Goal: Book appointment/travel/reservation

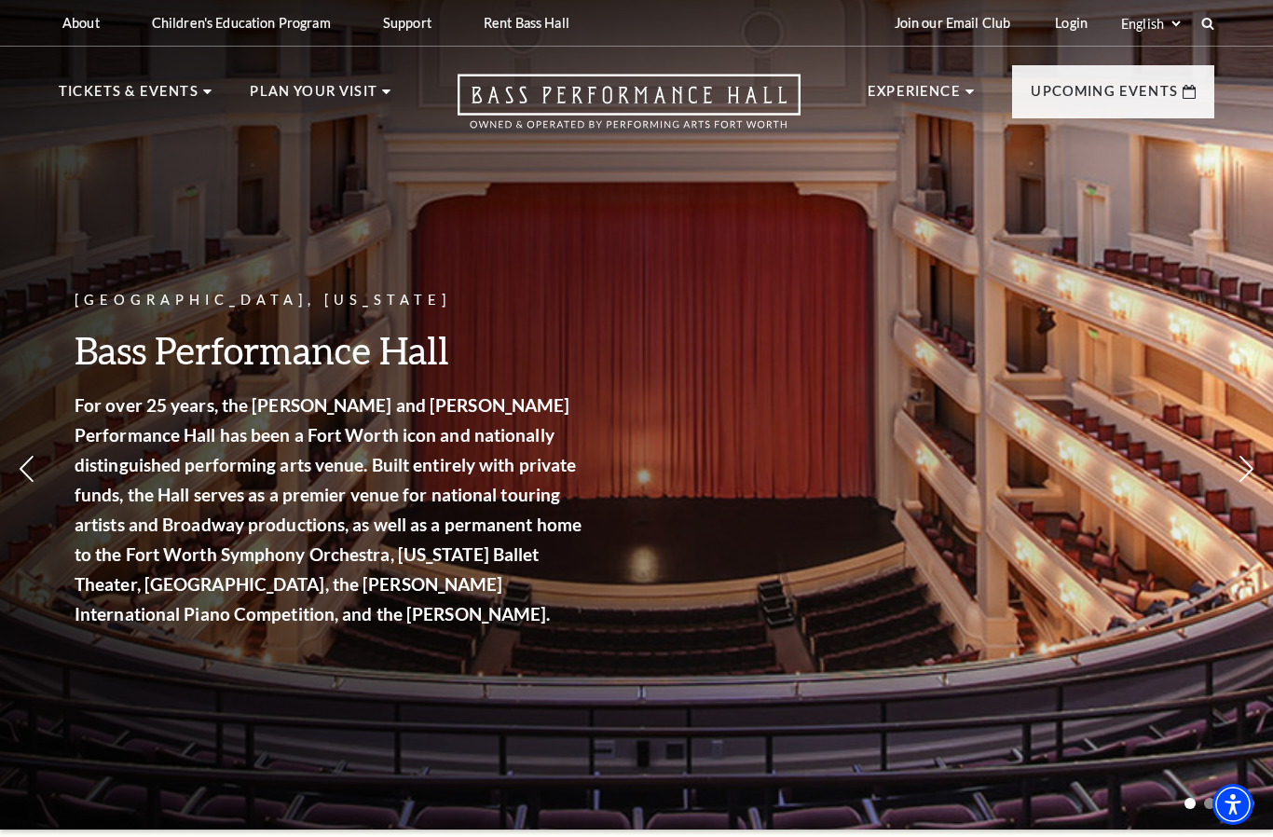
click at [137, 423] on link "Calendar" at bounding box center [115, 431] width 81 height 16
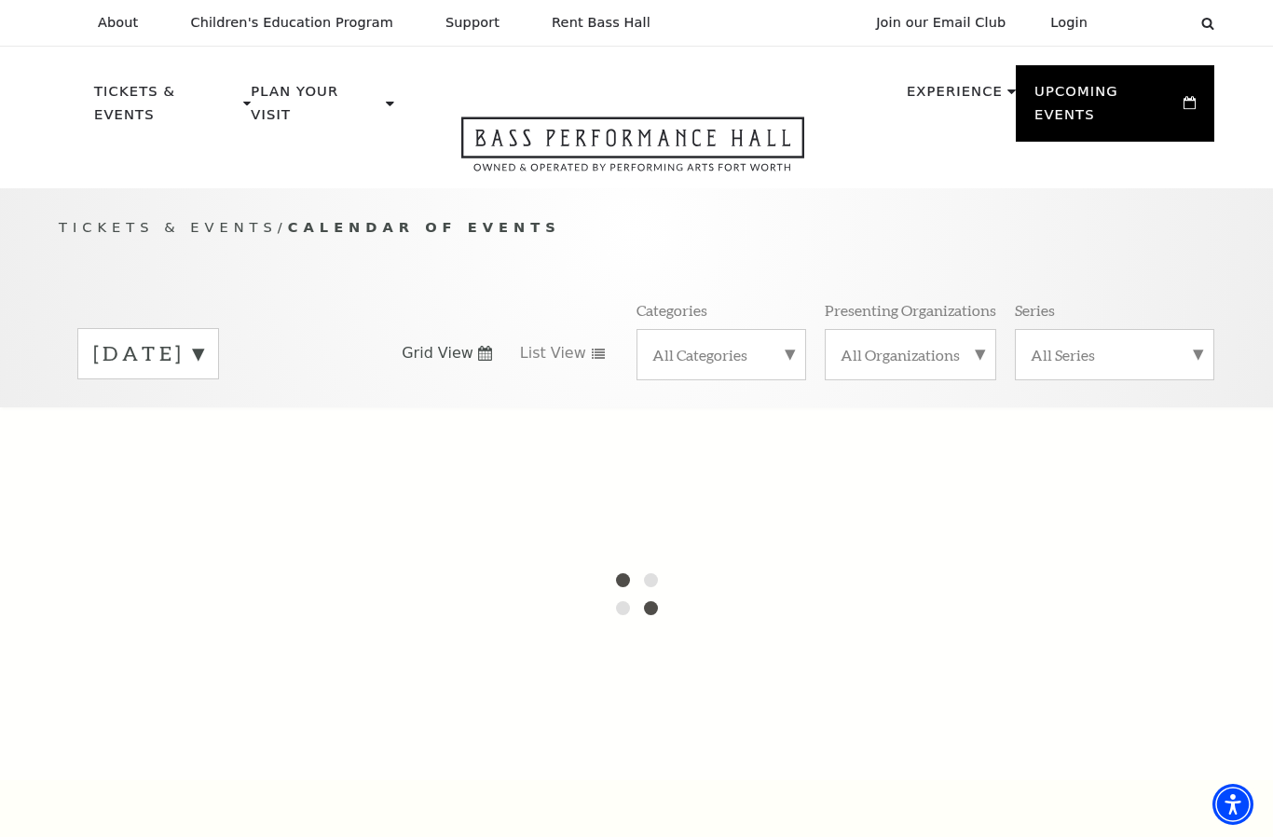
click at [203, 339] on label "[DATE]" at bounding box center [148, 353] width 110 height 29
click at [203, 373] on label "[DATE]" at bounding box center [148, 393] width 110 height 40
click at [203, 339] on label "October 2025" at bounding box center [148, 353] width 110 height 29
click at [203, 373] on label "November 2025" at bounding box center [148, 393] width 110 height 40
click at [203, 339] on label "October 2025" at bounding box center [148, 353] width 110 height 29
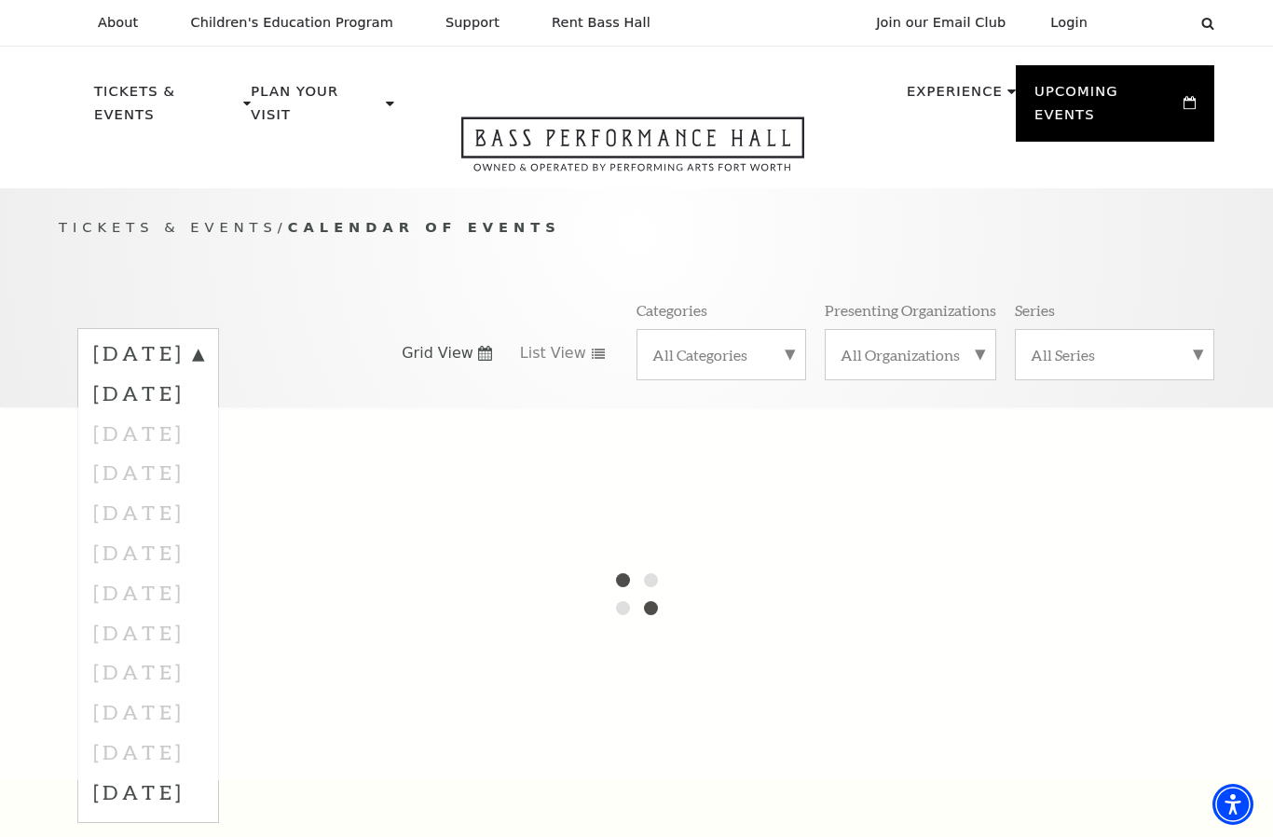
click at [203, 375] on label "November 2025" at bounding box center [148, 393] width 110 height 40
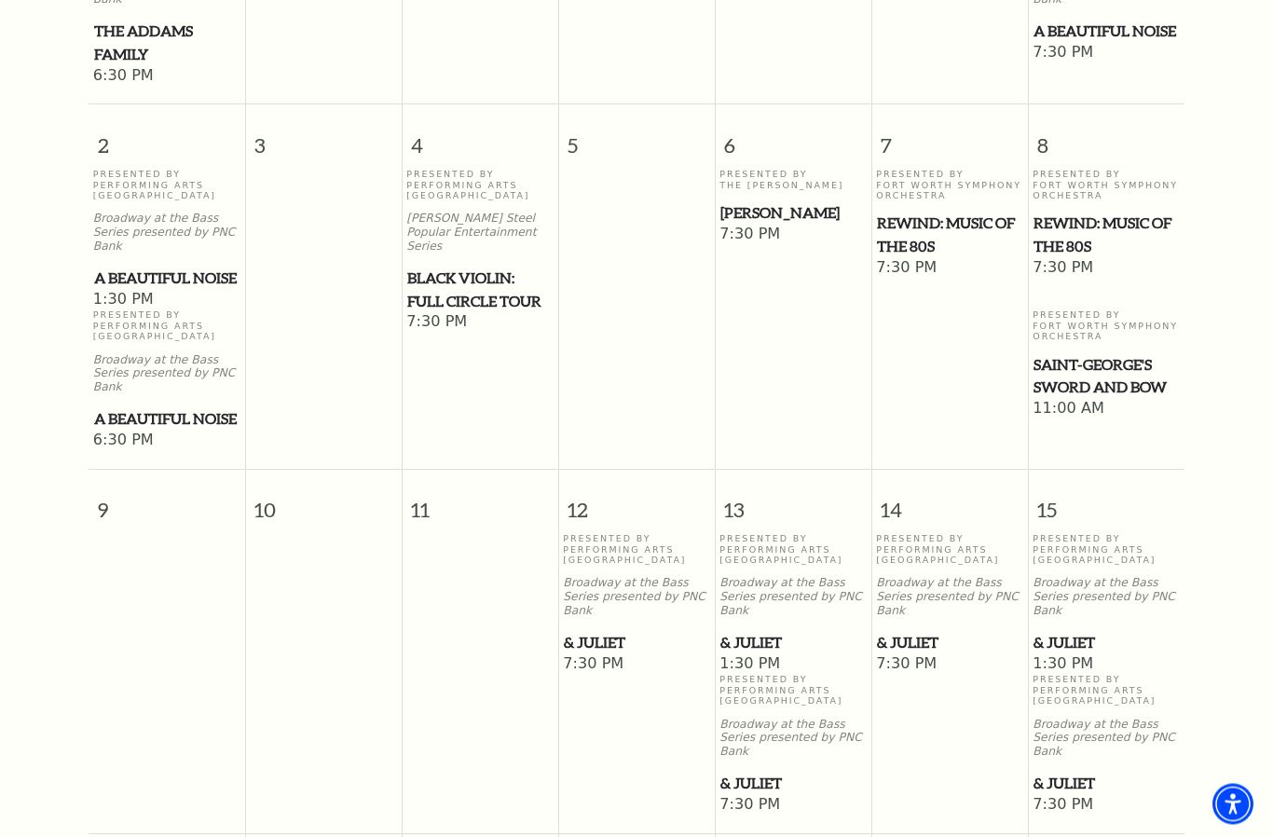
scroll to position [853, 0]
click at [802, 200] on span "Beatrice Rana" at bounding box center [792, 211] width 145 height 23
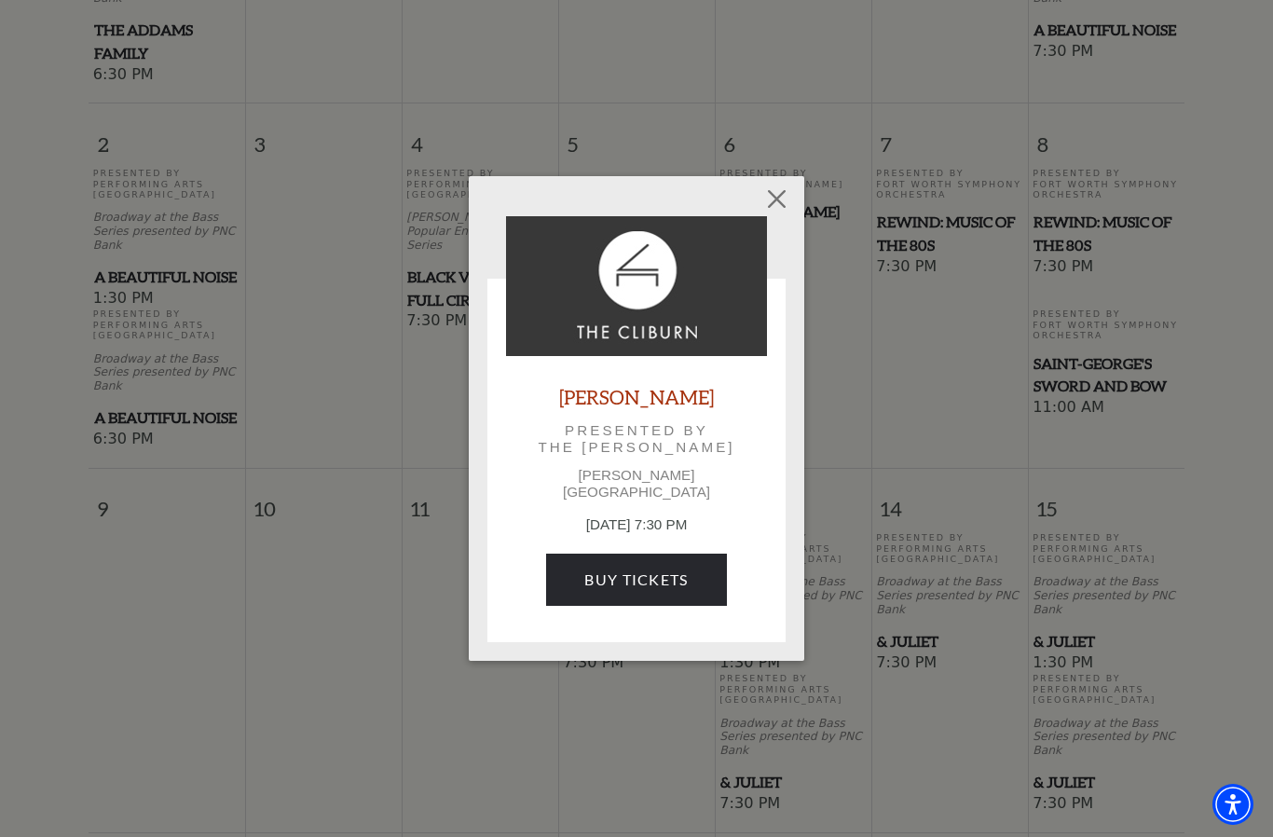
click at [773, 217] on button "Close" at bounding box center [776, 199] width 35 height 35
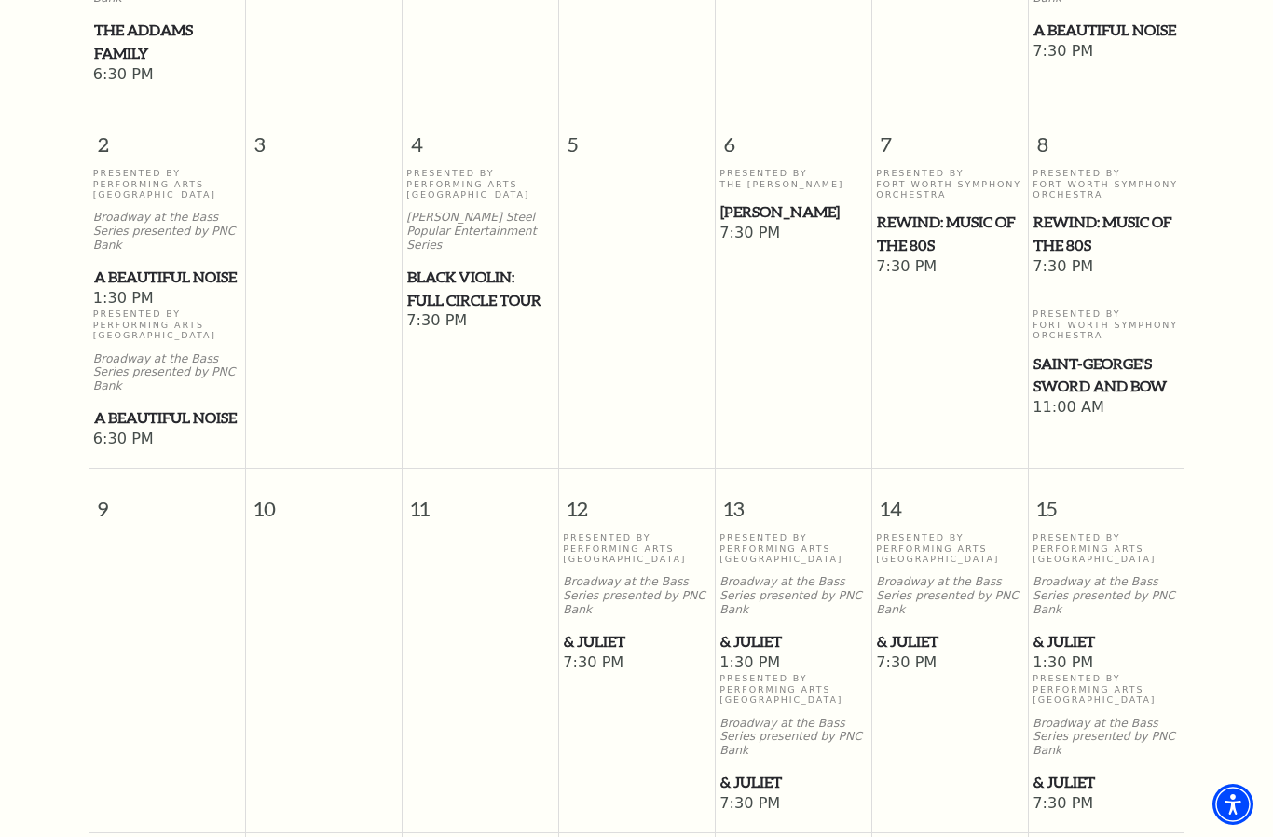
click at [940, 211] on span "REWIND: Music of the 80s" at bounding box center [949, 234] width 145 height 46
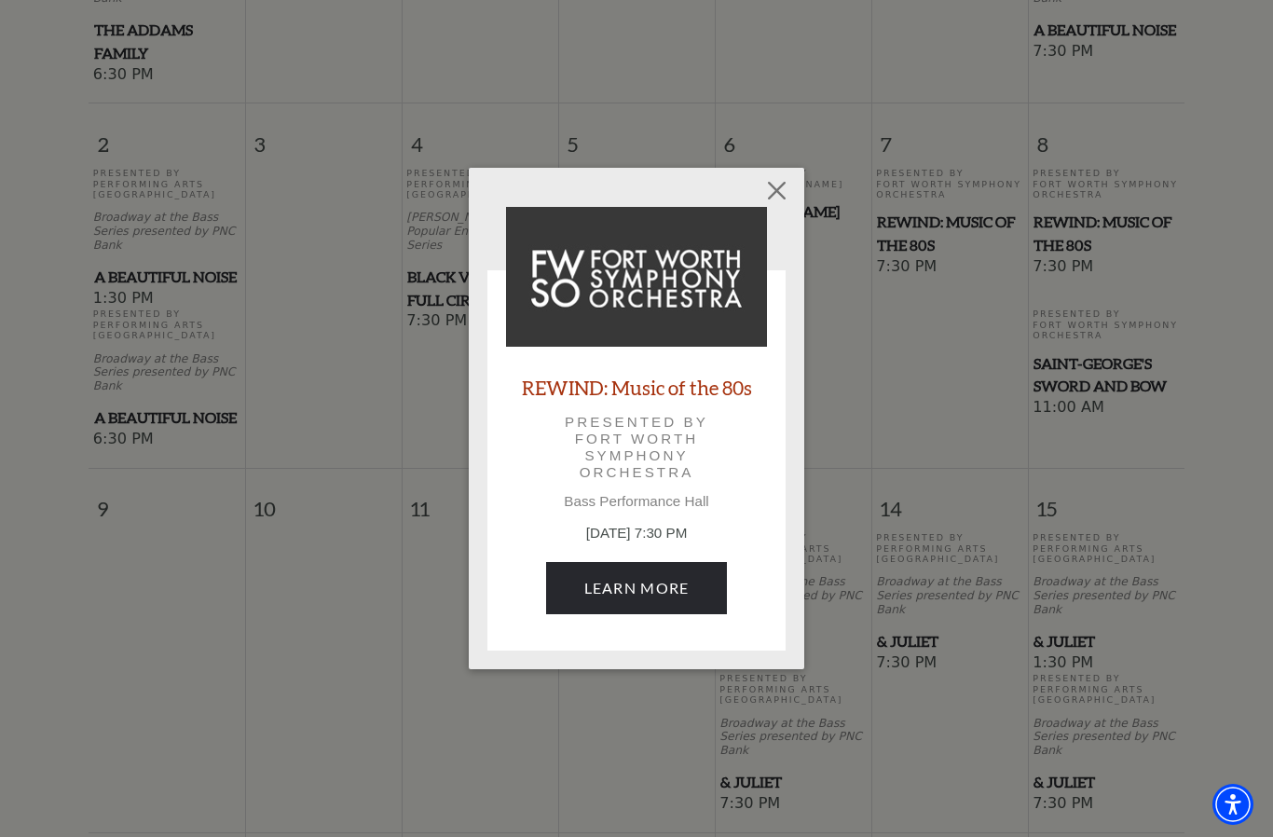
click at [673, 578] on link "Learn More" at bounding box center [637, 588] width 182 height 52
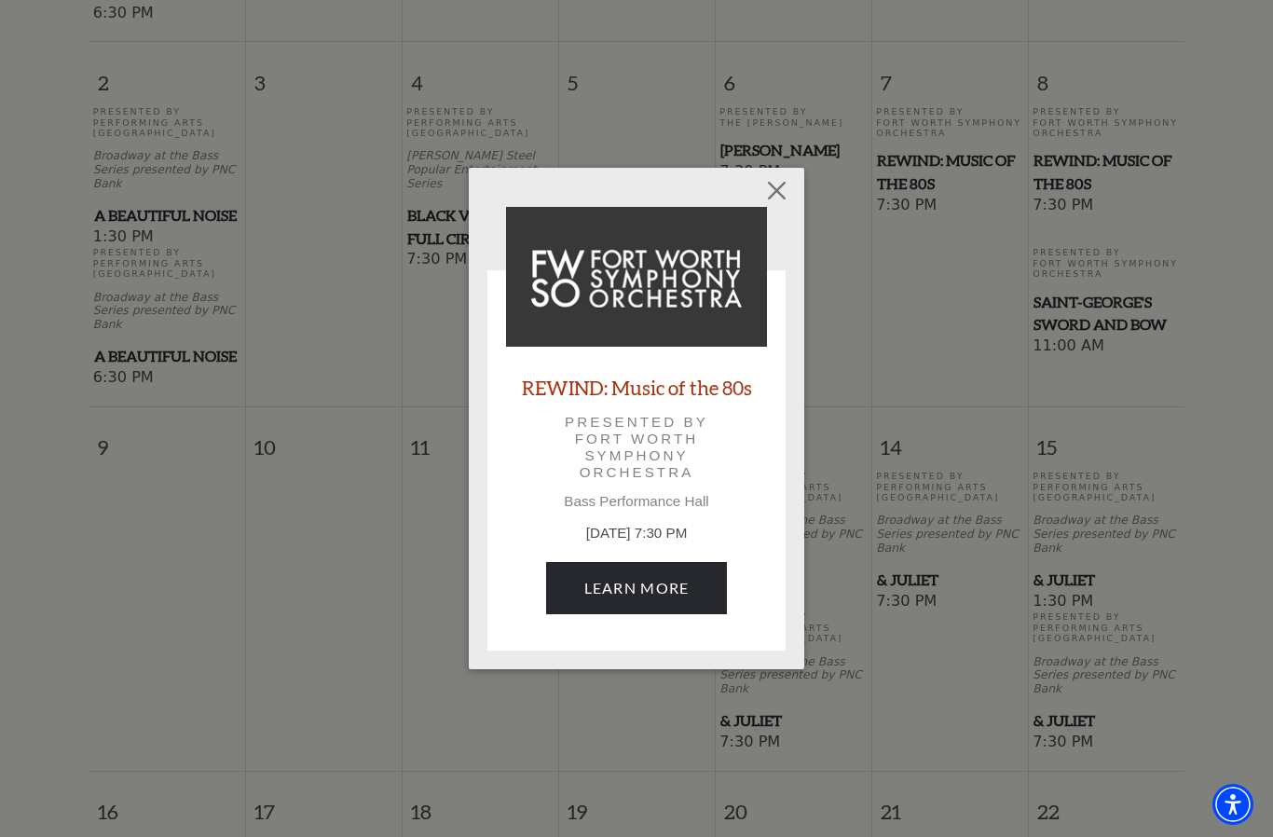
scroll to position [921, 0]
